Goal: Navigation & Orientation: Find specific page/section

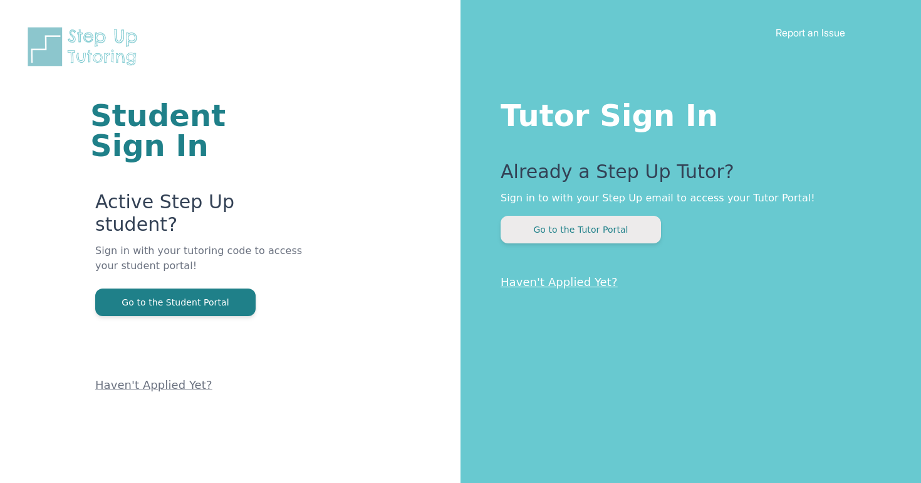
click at [561, 231] on button "Go to the Tutor Portal" at bounding box center [581, 230] width 160 height 28
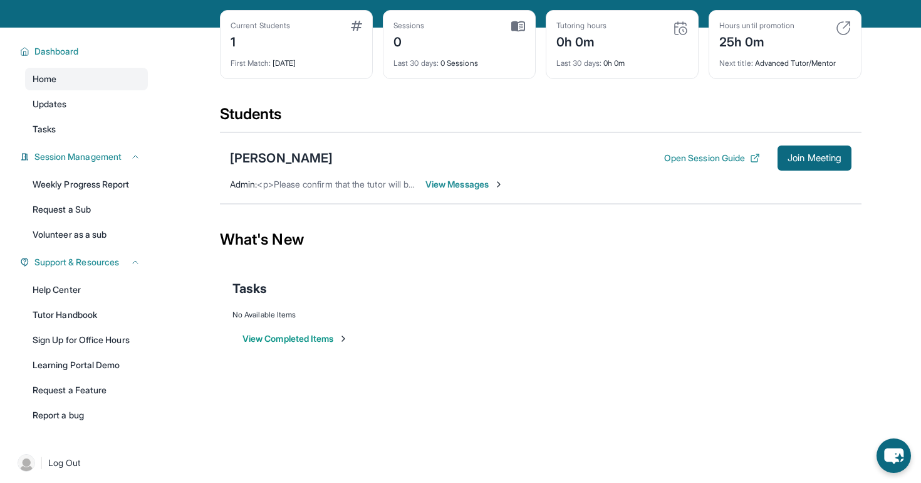
scroll to position [64, 0]
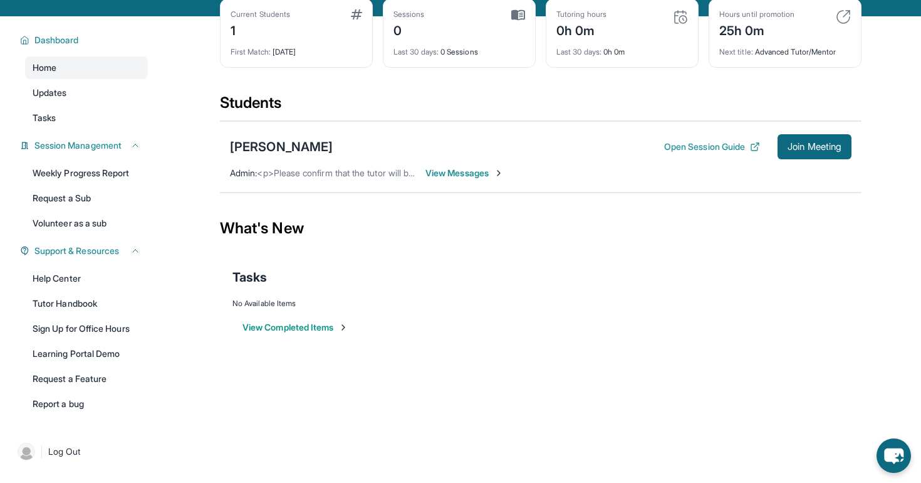
click at [297, 32] on div "Current Students 1" at bounding box center [297, 24] width 132 height 30
click at [266, 33] on div "1" at bounding box center [261, 29] width 60 height 20
click at [88, 83] on link "Updates" at bounding box center [86, 92] width 123 height 23
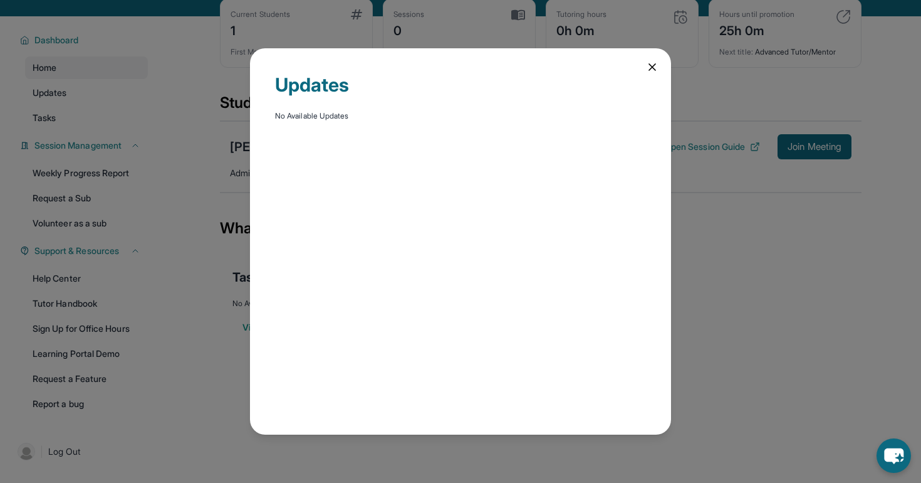
click at [501, 86] on div "Updates" at bounding box center [460, 92] width 371 height 38
click at [674, 78] on div "Updates No Available Updates" at bounding box center [460, 241] width 921 height 483
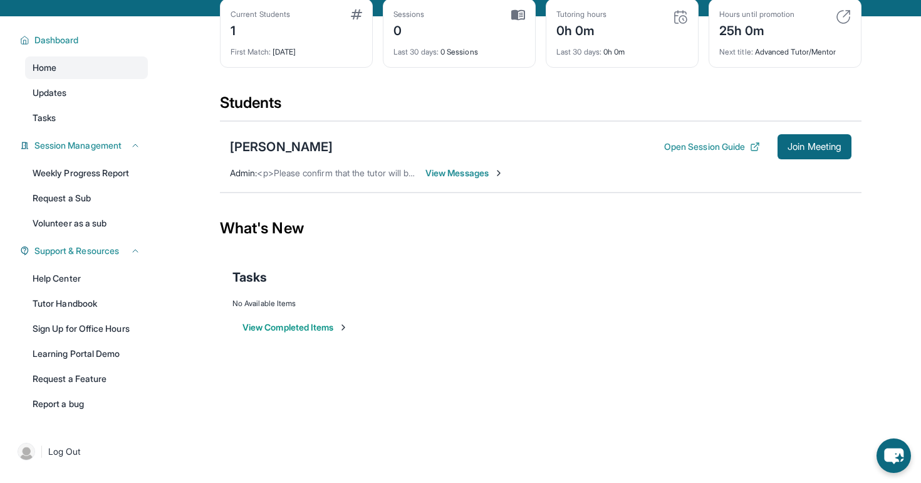
click at [657, 63] on div "Tutoring hours 0h 0m Last 30 days : 0h 0m" at bounding box center [622, 33] width 153 height 69
click at [100, 102] on link "Updates" at bounding box center [86, 92] width 123 height 23
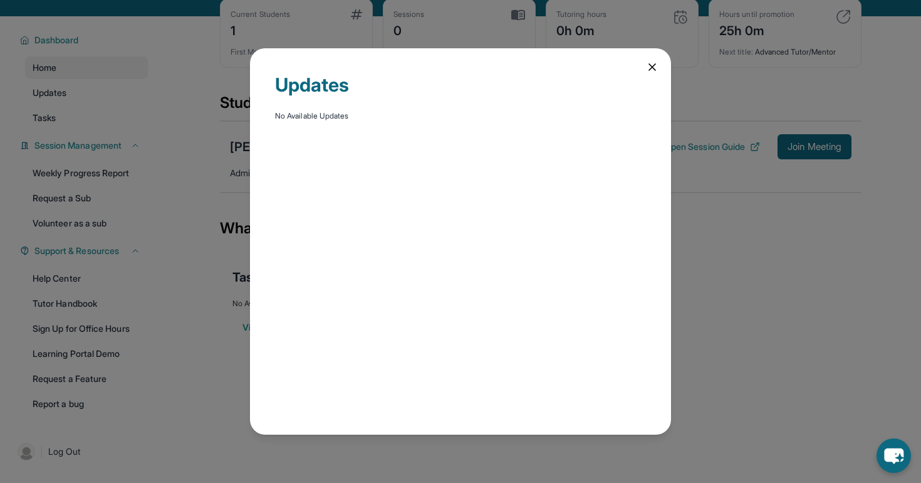
click at [100, 112] on div "Updates No Available Updates" at bounding box center [460, 241] width 921 height 483
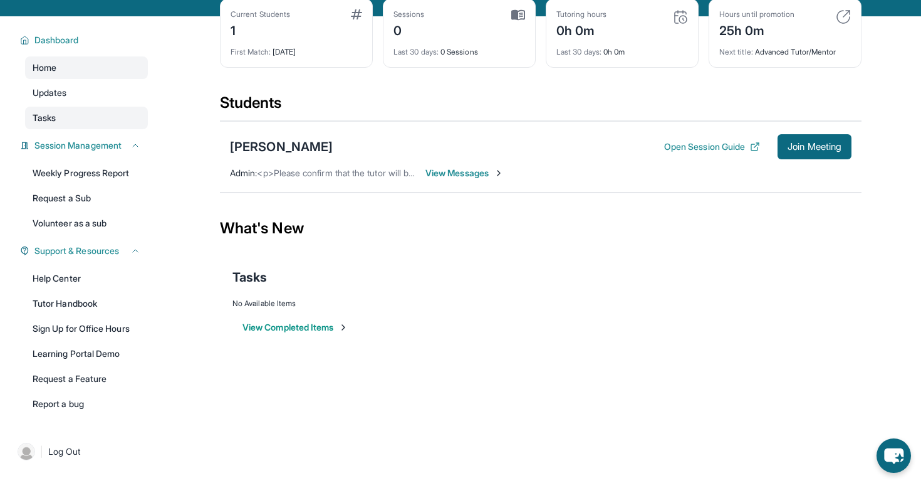
click at [100, 117] on link "Tasks" at bounding box center [86, 118] width 123 height 23
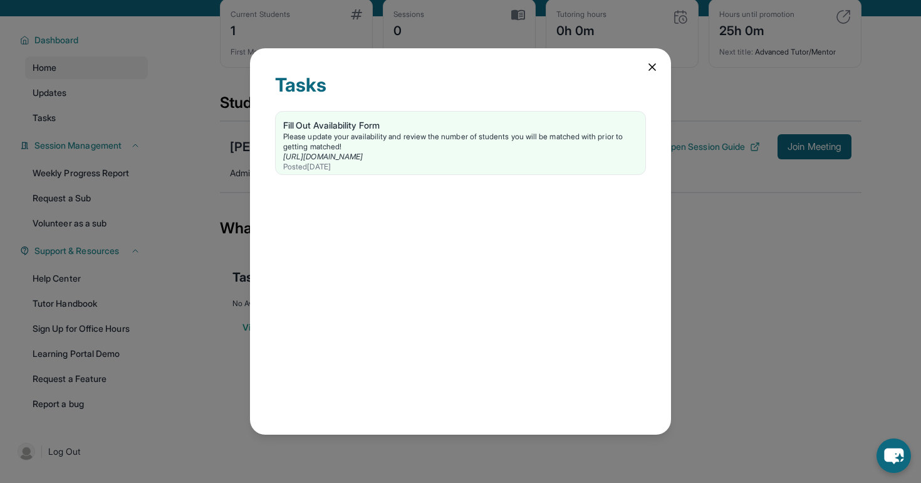
click at [162, 195] on div "Tasks Fill Out Availability Form Please update your availability and review the…" at bounding box center [460, 241] width 921 height 483
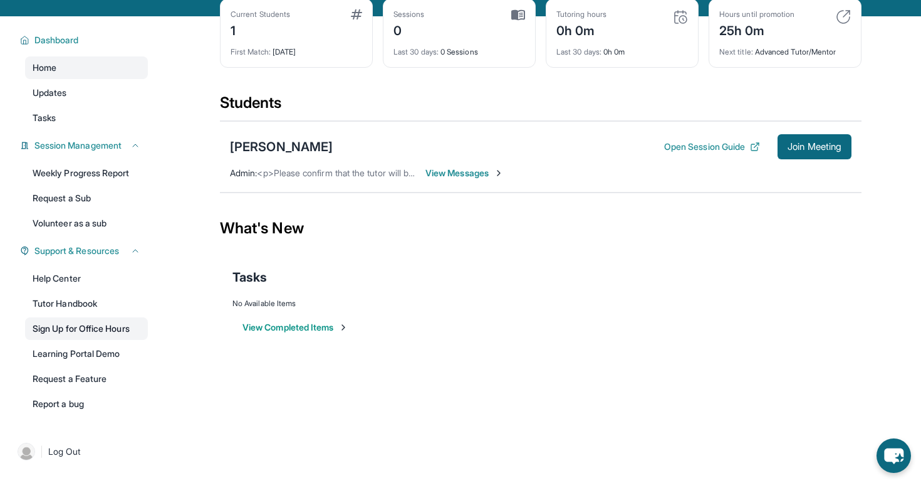
click at [112, 325] on link "Sign Up for Office Hours" at bounding box center [86, 328] width 123 height 23
click at [451, 164] on div "Hayk Avetisyan Open Session Guide Join Meeting Admin : <p>Please confirm that t…" at bounding box center [541, 156] width 642 height 71
click at [459, 176] on span "View Messages" at bounding box center [465, 173] width 78 height 13
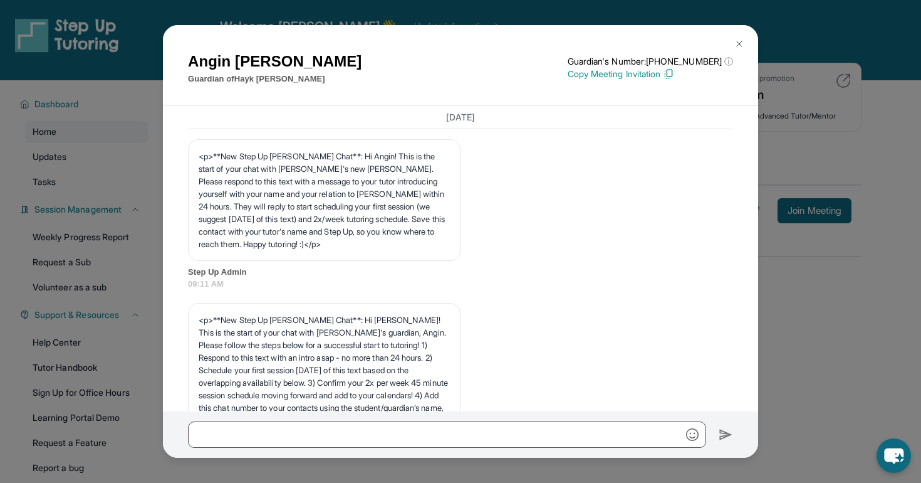
scroll to position [6, 0]
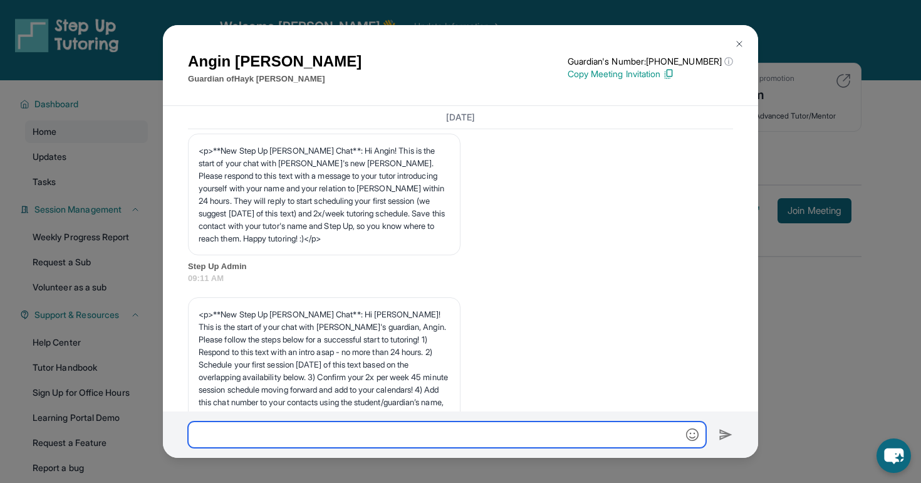
click at [497, 434] on input "text" at bounding box center [447, 434] width 518 height 26
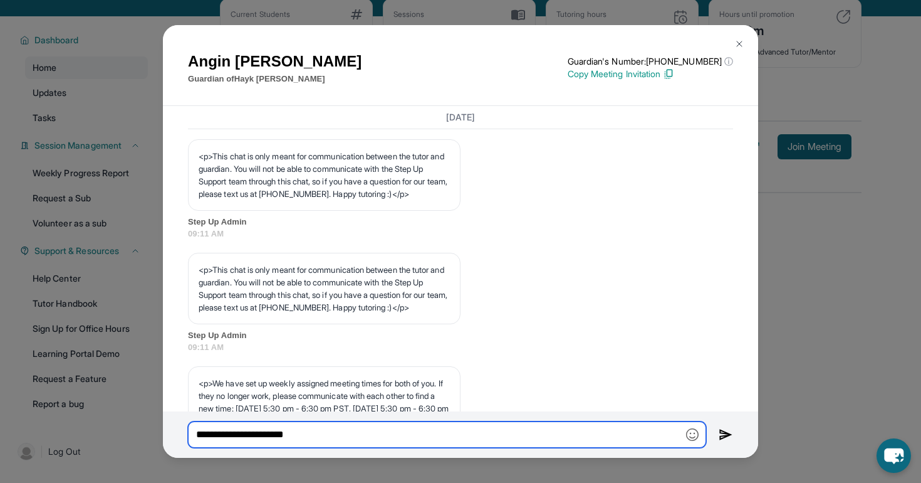
scroll to position [423, 0]
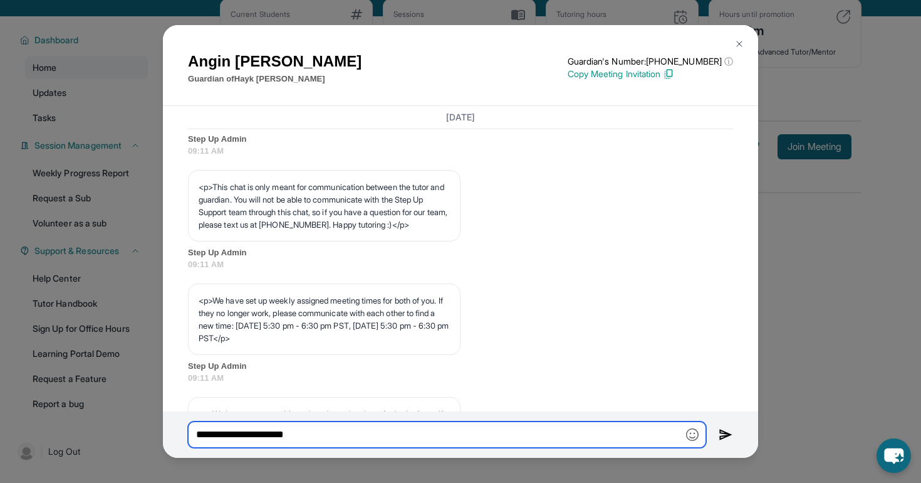
type input "**********"
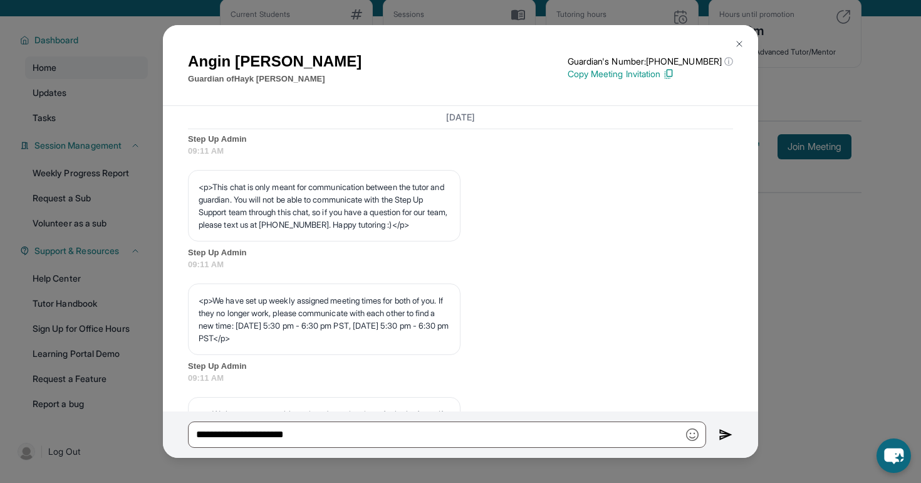
click at [738, 46] on img at bounding box center [740, 44] width 10 height 10
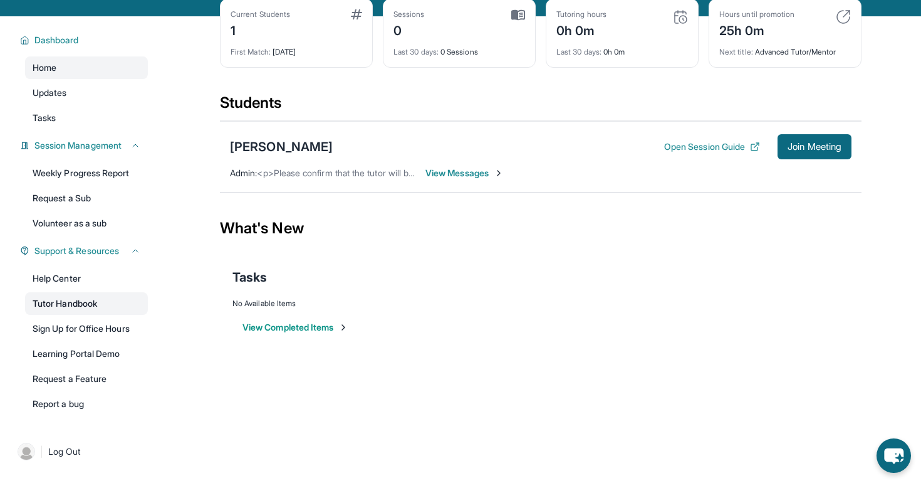
click at [108, 298] on link "Tutor Handbook" at bounding box center [86, 303] width 123 height 23
click at [94, 306] on link "Tutor Handbook" at bounding box center [86, 303] width 123 height 23
click at [110, 333] on link "Sign Up for Office Hours" at bounding box center [86, 328] width 123 height 23
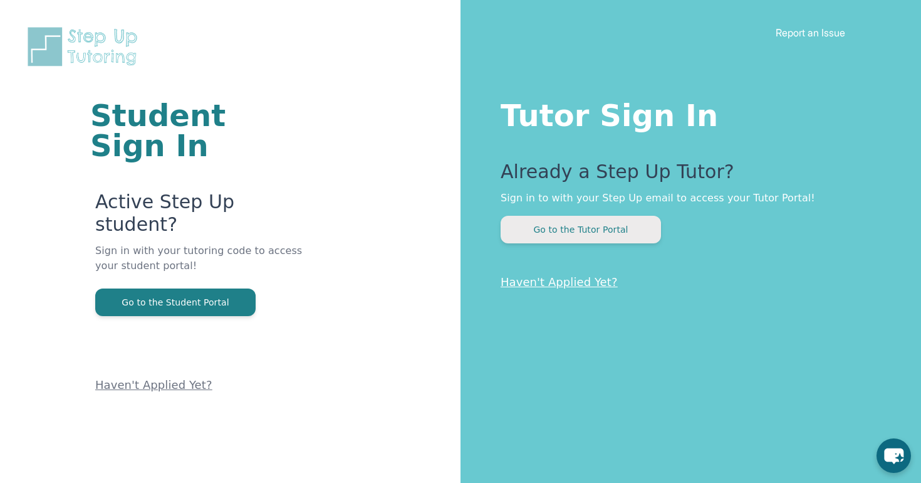
click at [592, 234] on button "Go to the Tutor Portal" at bounding box center [581, 230] width 160 height 28
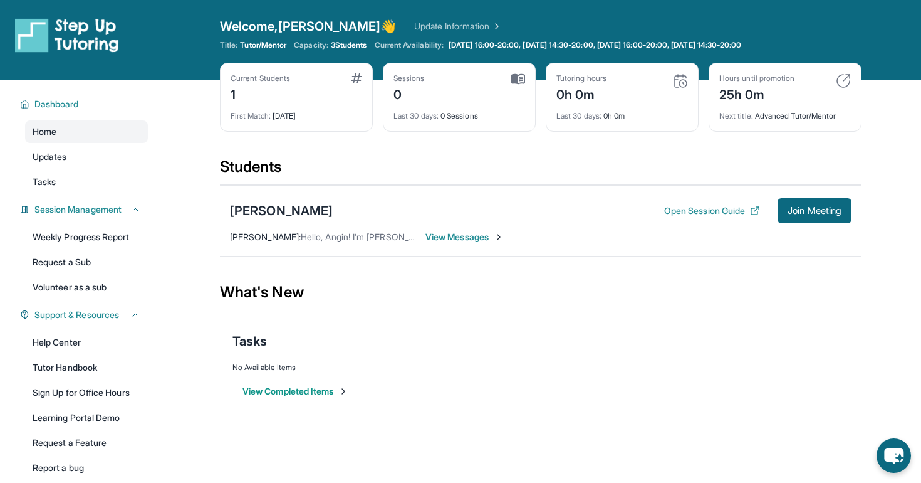
click at [493, 210] on div "Hayk Avetisyan Open Session Guide Join Meeting" at bounding box center [541, 210] width 622 height 25
click at [664, 220] on div "Open Session Guide Join Meeting" at bounding box center [757, 210] width 187 height 25
click at [668, 211] on button "Open Session Guide" at bounding box center [712, 210] width 96 height 13
click at [689, 213] on button "Open Session Guide" at bounding box center [712, 210] width 96 height 13
